Goal: Information Seeking & Learning: Learn about a topic

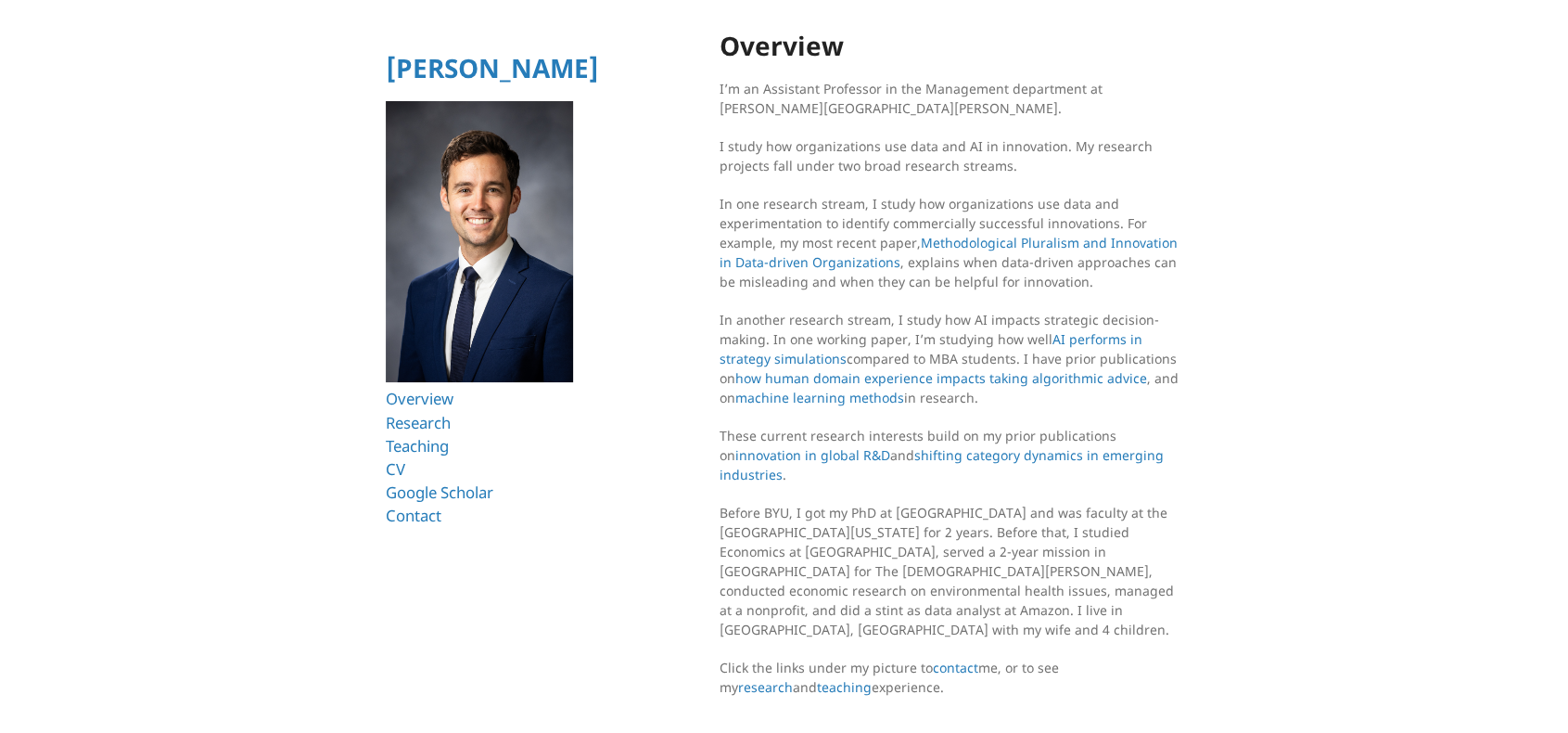
scroll to position [32, 0]
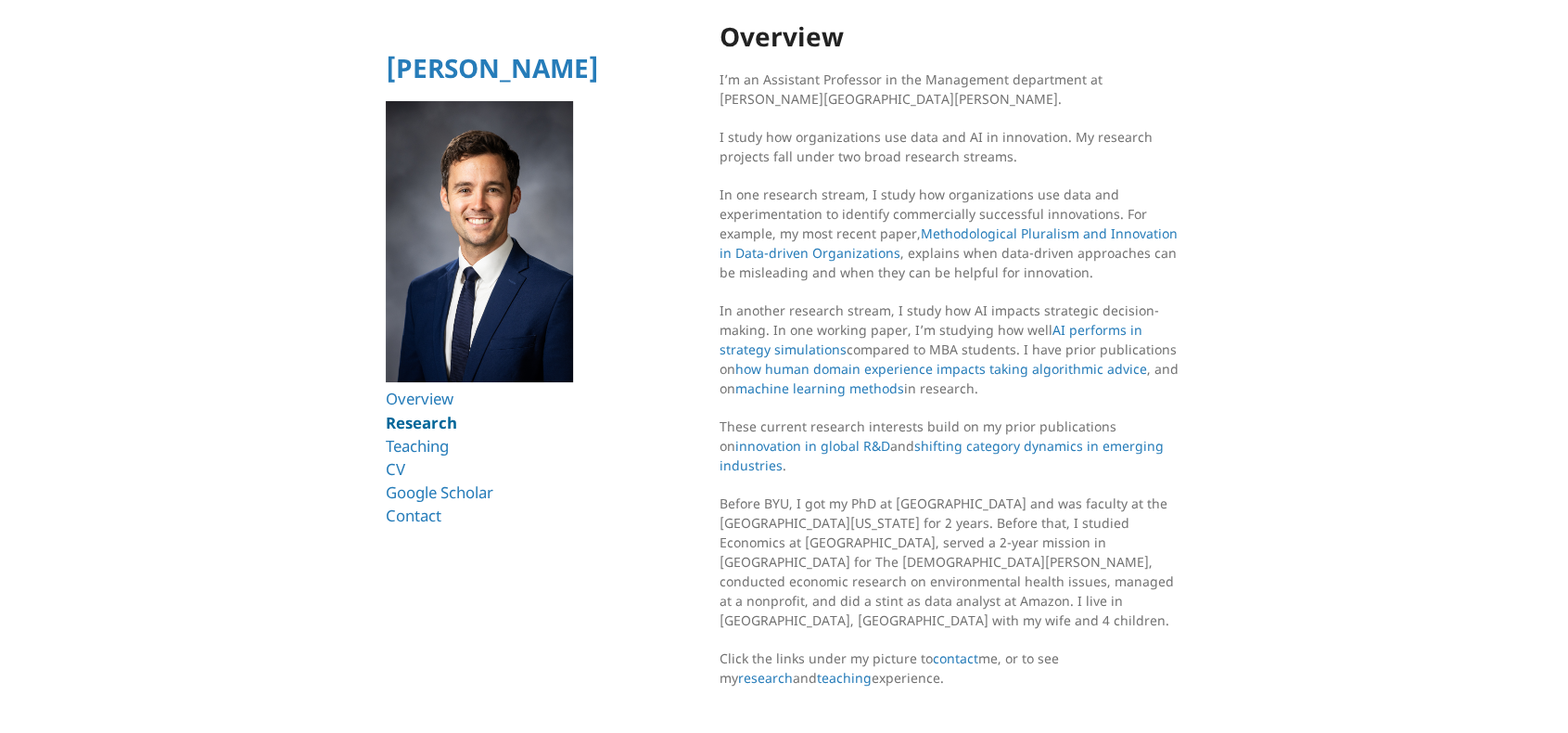
click at [405, 420] on link "Research" at bounding box center [422, 422] width 71 height 22
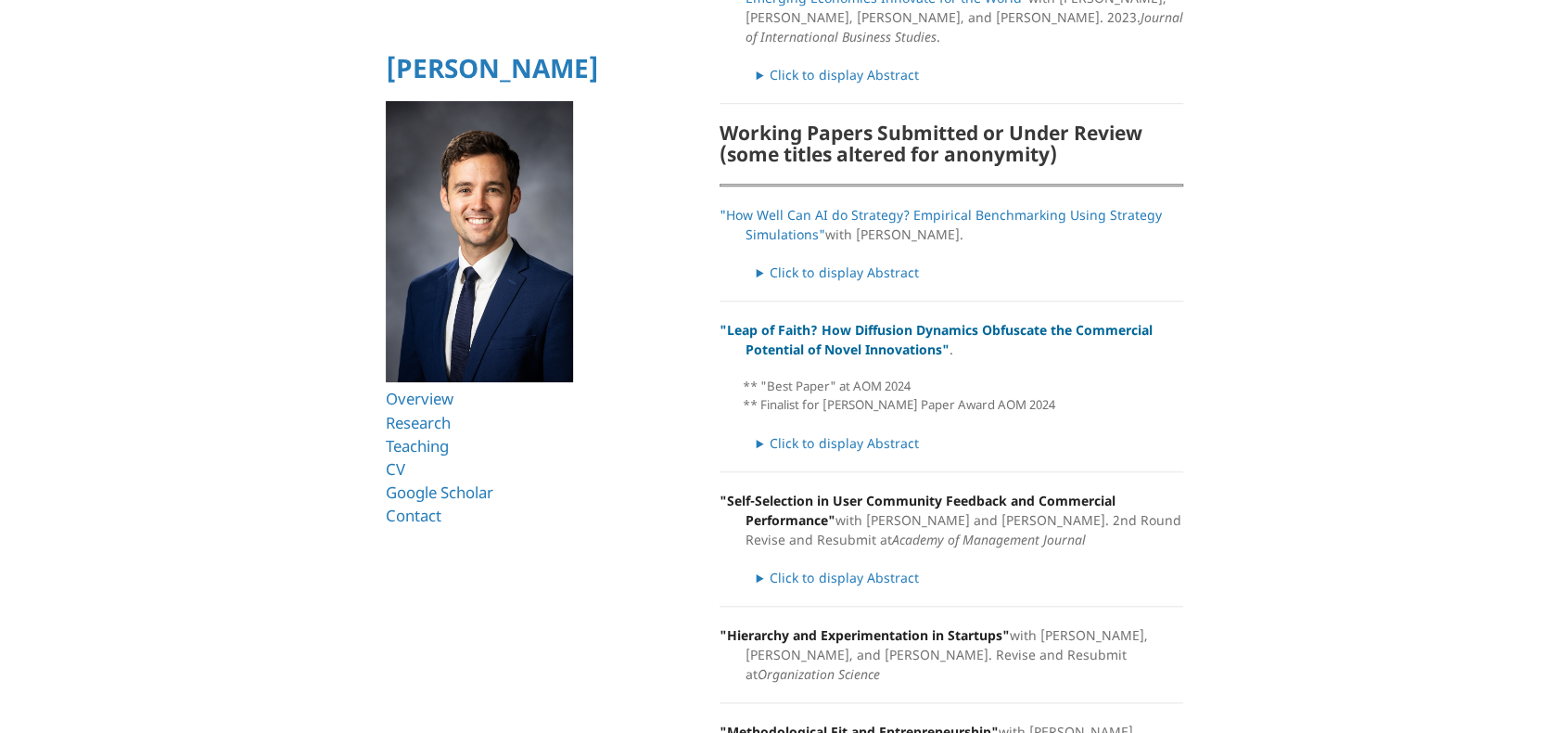
scroll to position [834, 0]
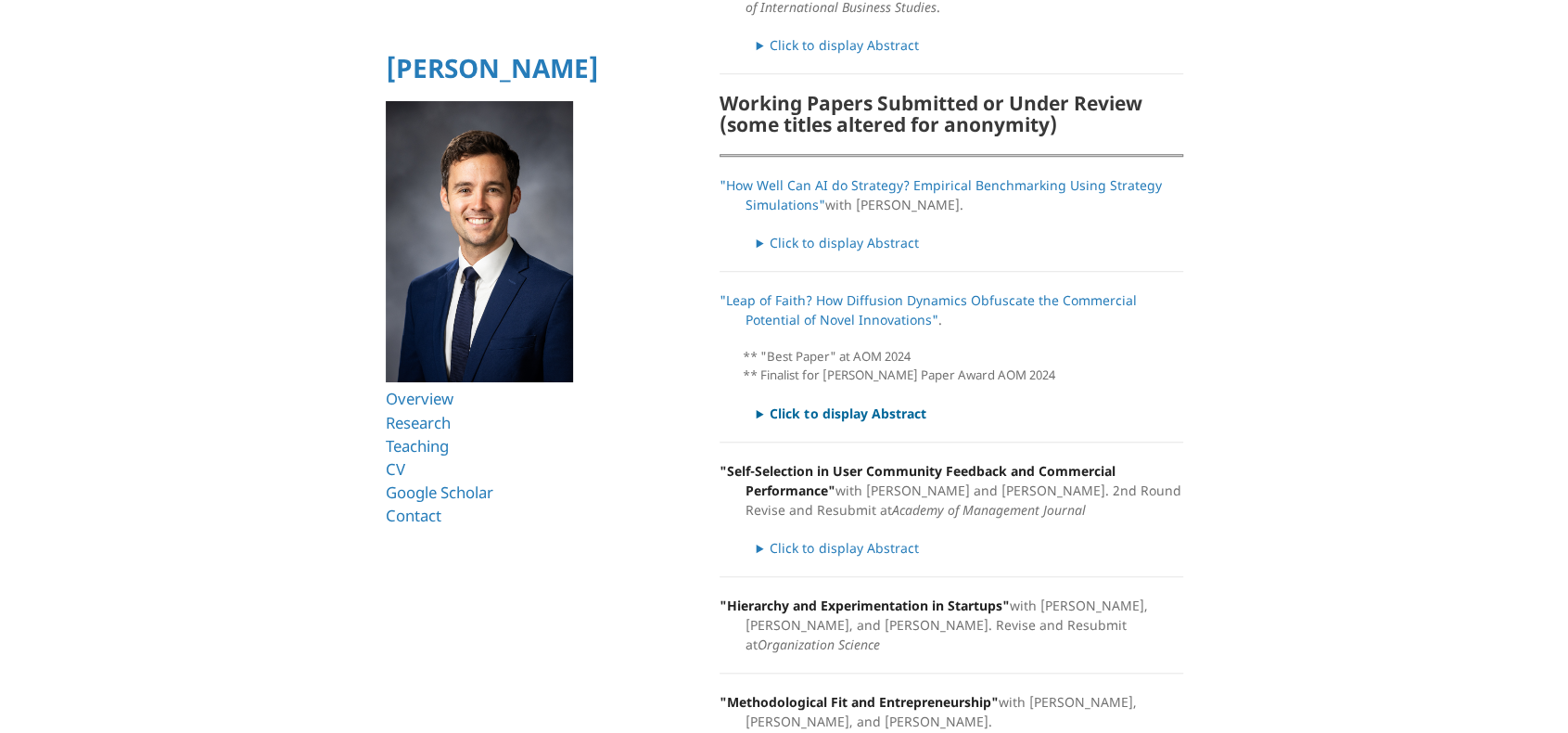
click at [797, 403] on summary "Click to display Abstract" at bounding box center [970, 413] width 427 height 20
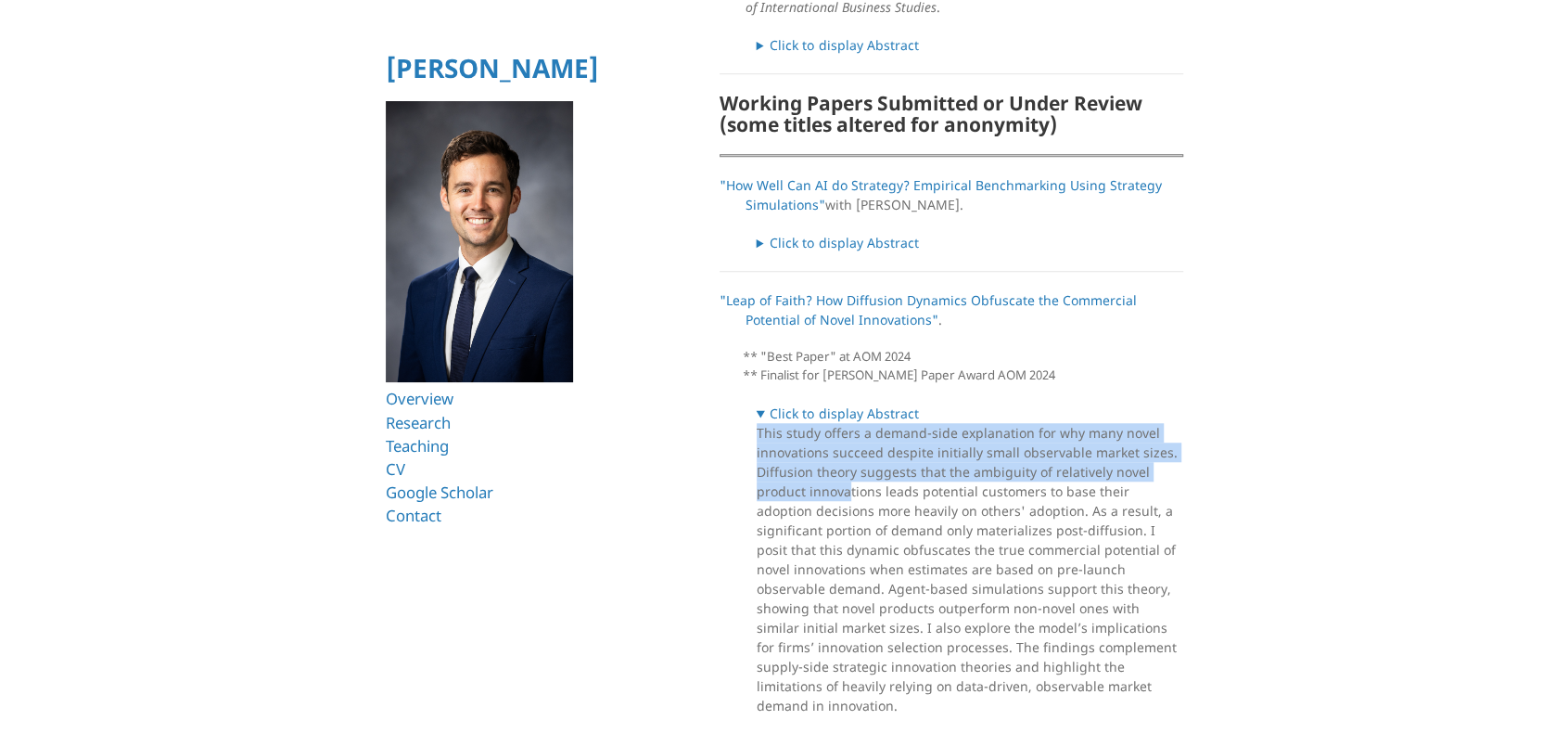
drag, startPoint x: 758, startPoint y: 411, endPoint x: 847, endPoint y: 464, distance: 103.6
click at [847, 464] on details "Click to display Abstract This study offers a demand-side explanation for why m…" at bounding box center [970, 559] width 427 height 312
click at [808, 292] on link ""Leap of Faith? How Diffusion Dynamics Obfuscate the Commercial Potential of No…" at bounding box center [936, 309] width 433 height 37
